Goal: Task Accomplishment & Management: Manage account settings

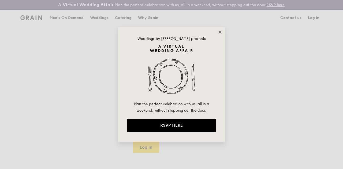
type input "[PERSON_NAME][EMAIL_ADDRESS][PERSON_NAME][DOMAIN_NAME]"
click at [221, 32] on icon at bounding box center [220, 32] width 5 height 5
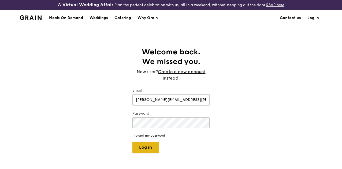
click at [147, 153] on button "Log in" at bounding box center [145, 147] width 26 height 11
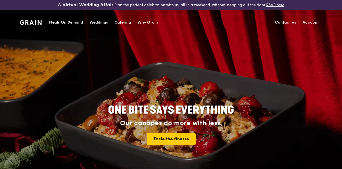
click at [310, 24] on link "Account" at bounding box center [310, 22] width 23 height 16
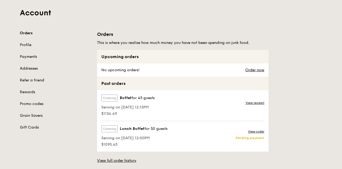
scroll to position [80, 0]
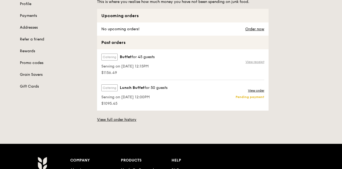
click at [257, 64] on link "View receipt" at bounding box center [254, 62] width 19 height 4
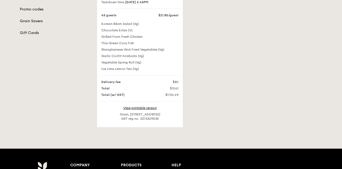
scroll to position [161, 0]
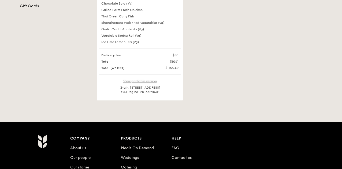
click at [145, 83] on link "View printable version" at bounding box center [139, 81] width 33 height 4
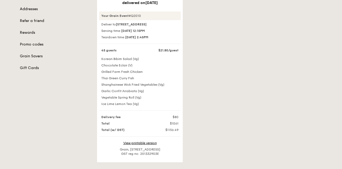
scroll to position [107, 0]
